Goal: Find specific page/section: Find specific page/section

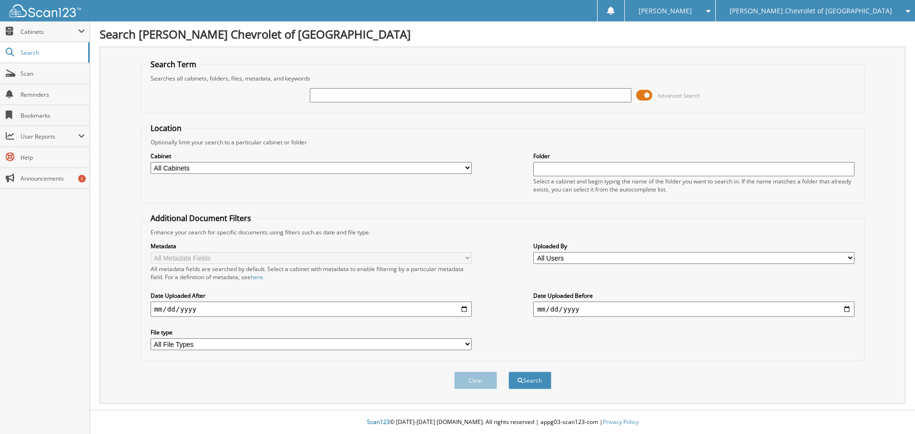
click at [334, 102] on input "text" at bounding box center [470, 95] width 321 height 14
type input "99674P"
click at [508, 372] on button "Search" at bounding box center [529, 381] width 43 height 18
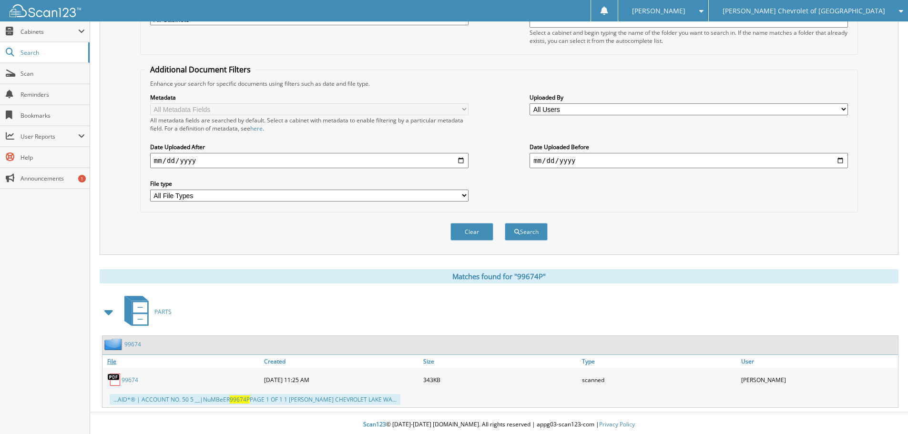
scroll to position [152, 0]
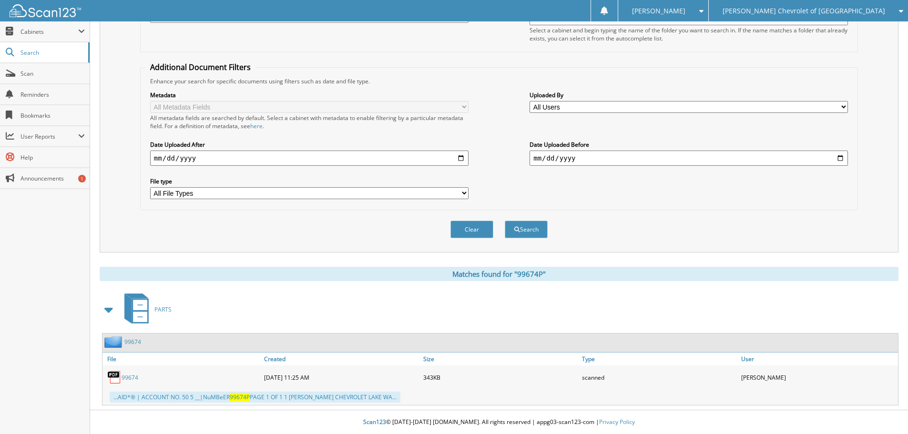
click at [129, 376] on link "99674" at bounding box center [129, 378] width 17 height 8
